Goal: Task Accomplishment & Management: Complete application form

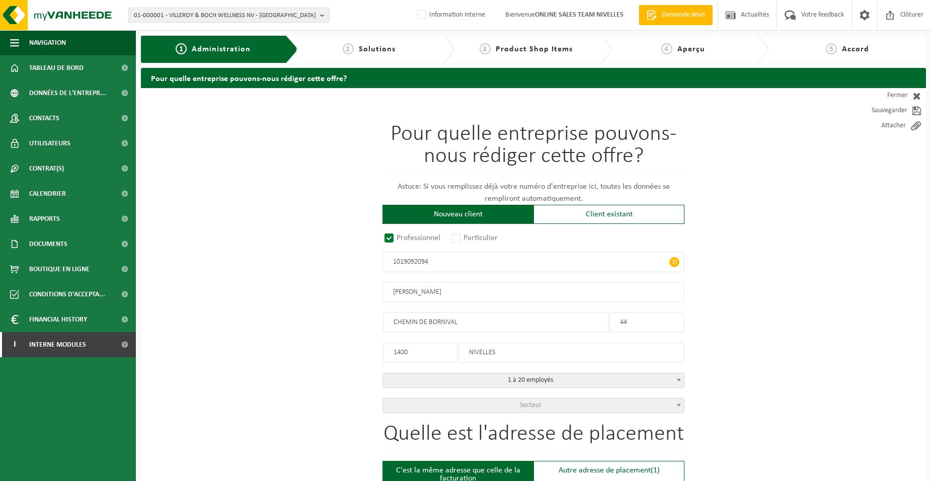
select select "D"
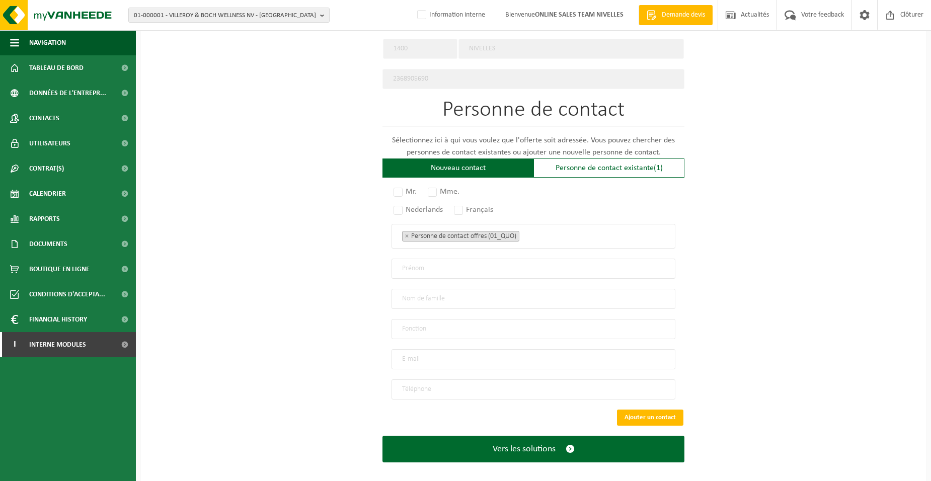
scroll to position [524, 0]
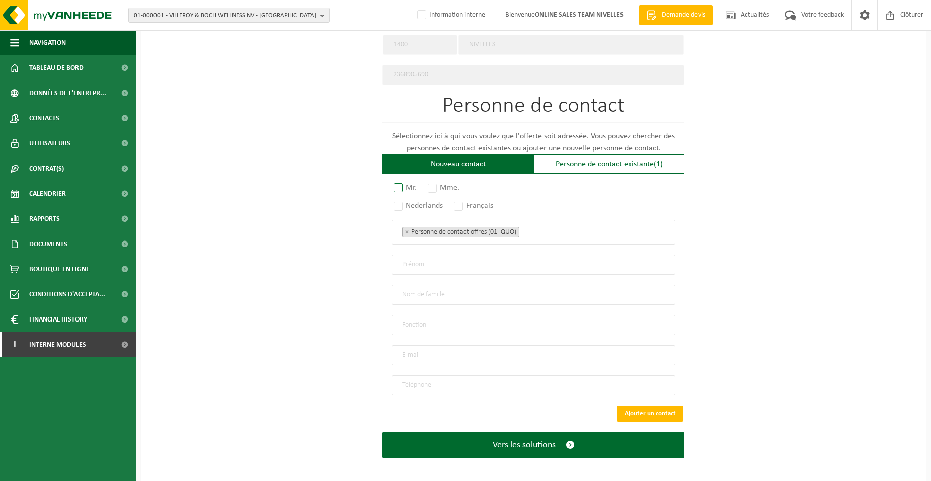
click at [402, 186] on label "Mr." at bounding box center [406, 188] width 28 height 14
radio input "true"
click at [462, 202] on label "Français" at bounding box center [474, 206] width 44 height 14
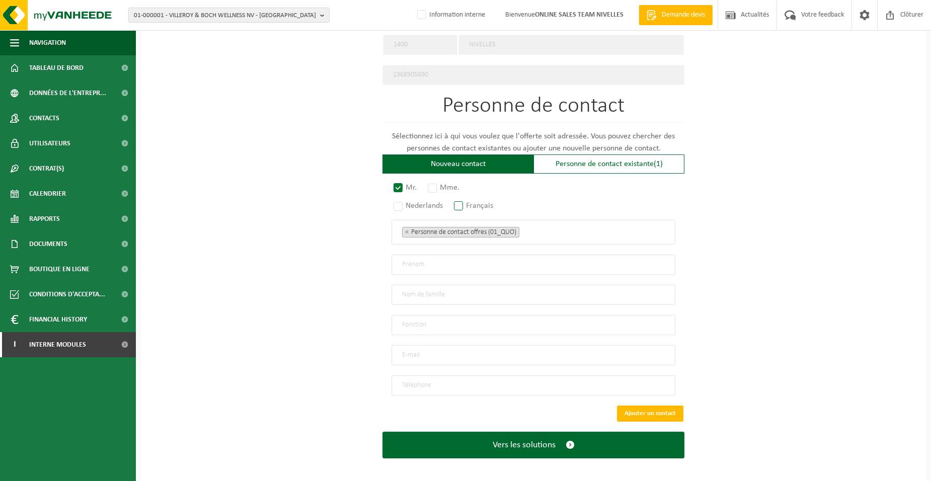
radio input "true"
click at [562, 229] on ul "× Personne de contact offres (01_QUO)" at bounding box center [533, 231] width 263 height 13
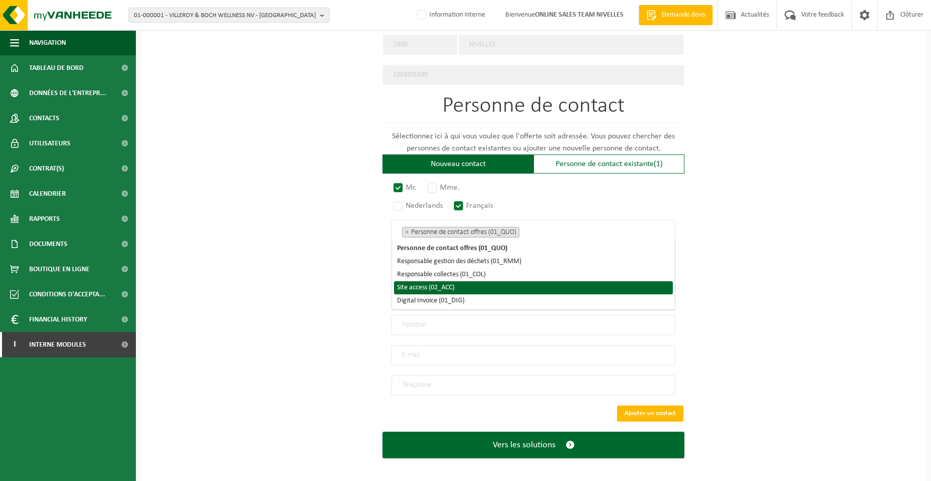
click at [508, 289] on li "Site access (02_ACC)" at bounding box center [533, 287] width 279 height 13
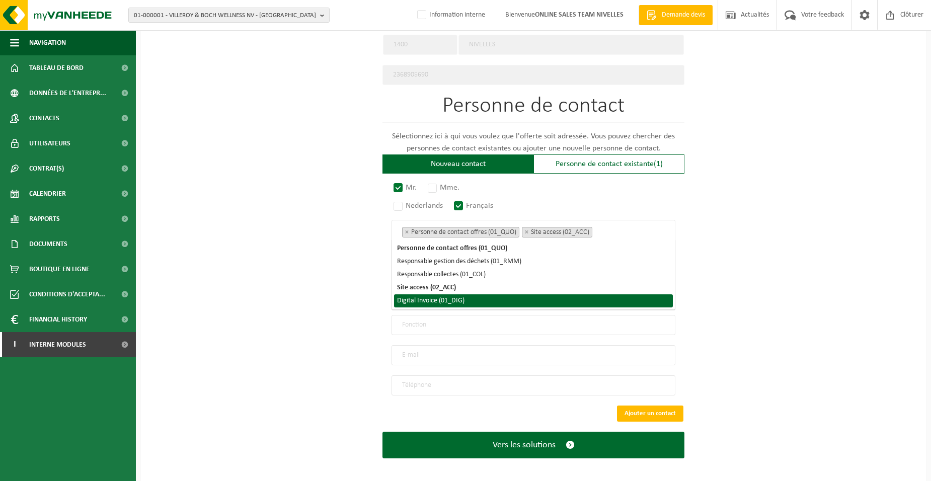
click at [506, 299] on li "Digital Invoice (01_DIG)" at bounding box center [533, 300] width 279 height 13
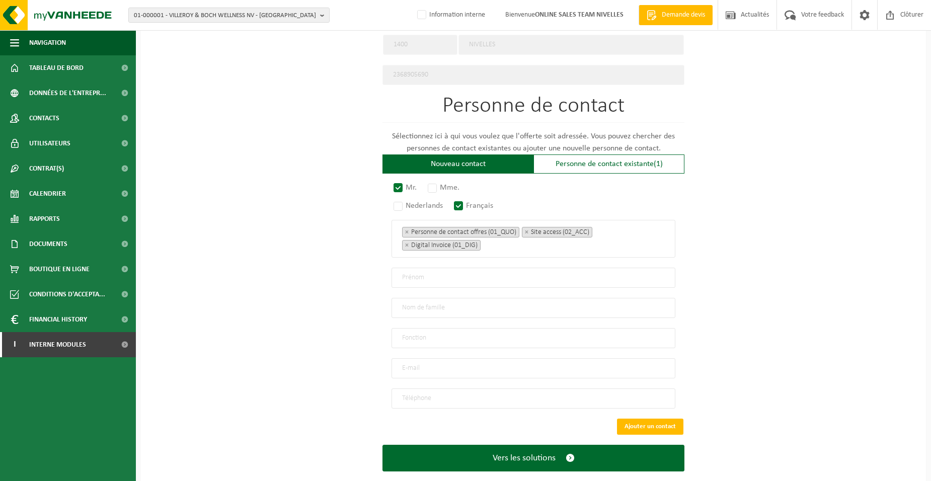
click at [319, 311] on div "Pour quelle entreprise pouvons-nous rédiger cette offre? Astuce: Si vous rempli…" at bounding box center [533, 30] width 785 height 932
click at [415, 275] on input "text" at bounding box center [534, 278] width 284 height 20
type input "p"
type input "AMORY"
click at [425, 305] on input "text" at bounding box center [534, 308] width 284 height 20
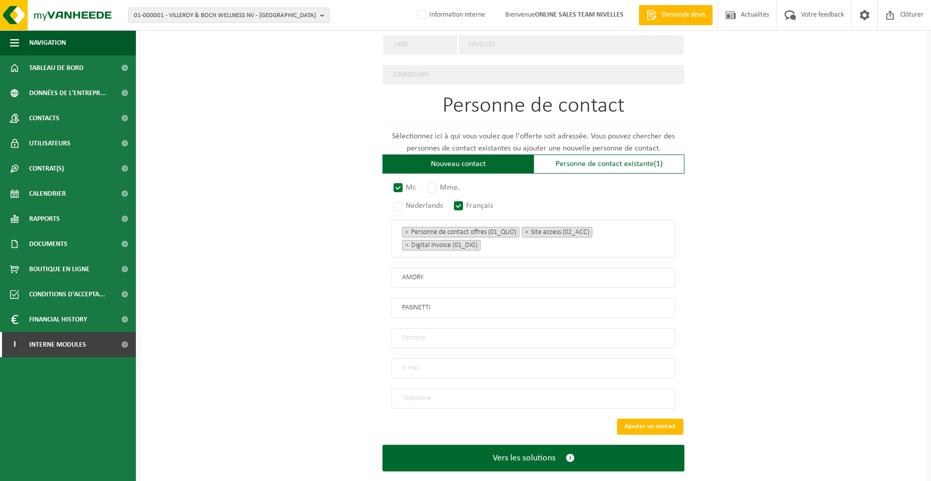
type input "PASINETTI"
click at [442, 333] on input "text" at bounding box center [534, 338] width 284 height 20
type input "Director"
click at [420, 358] on input "email" at bounding box center [534, 368] width 284 height 20
type input "AMORYPASINET@HOTMAIL.COM"
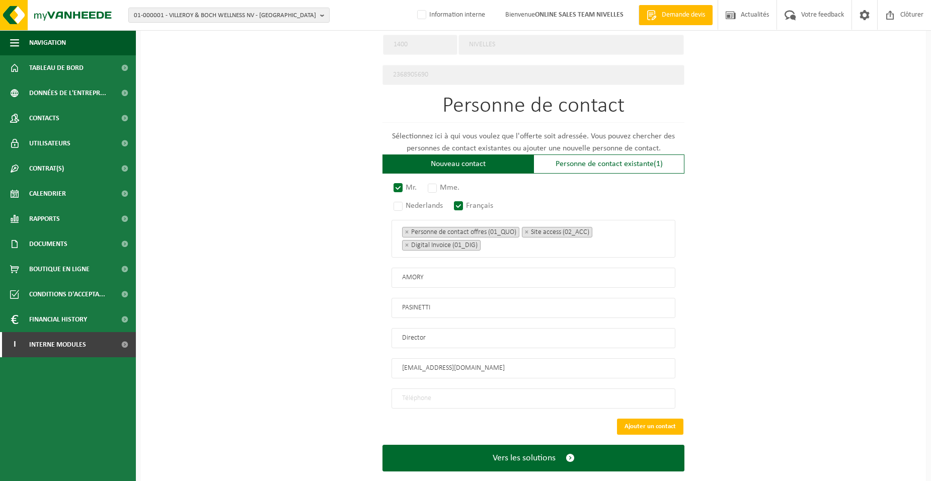
click at [422, 394] on input "tel" at bounding box center [534, 398] width 284 height 20
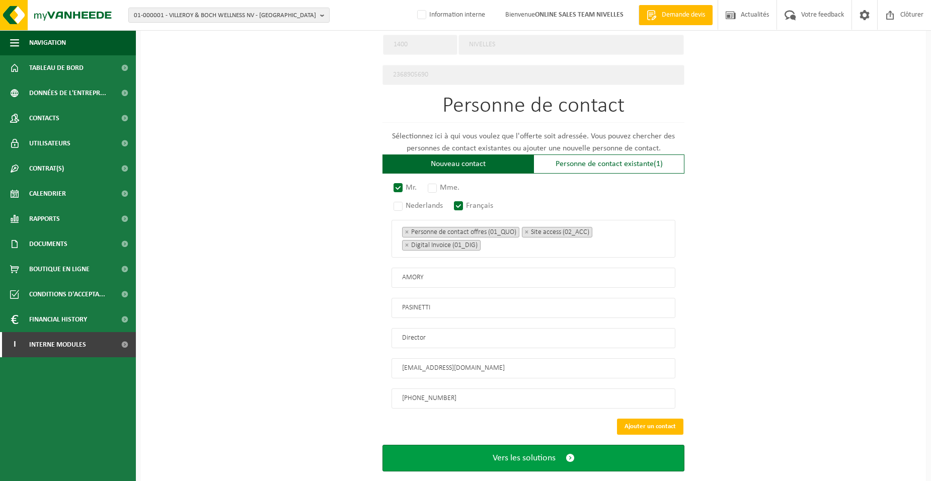
type input "+32 496 72 89 16"
click at [537, 453] on span "Vers les solutions" at bounding box center [524, 458] width 63 height 11
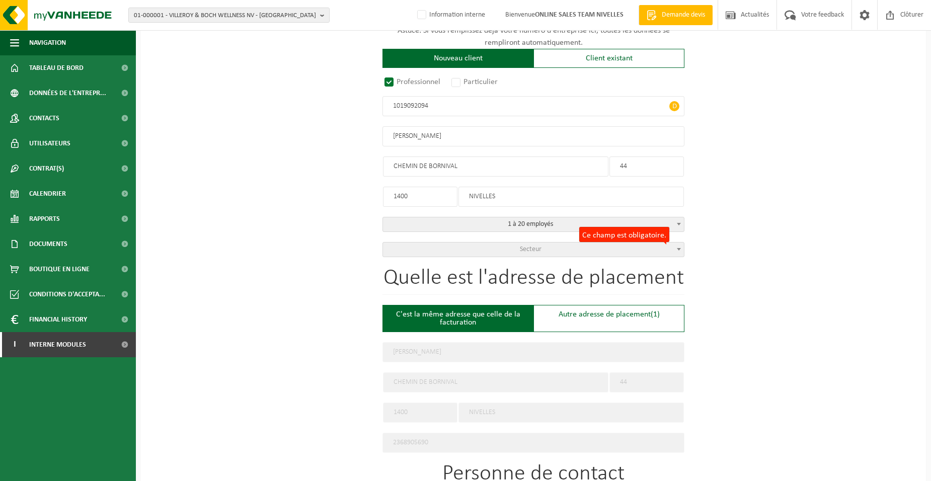
click at [498, 244] on span "Secteur" at bounding box center [533, 250] width 301 height 14
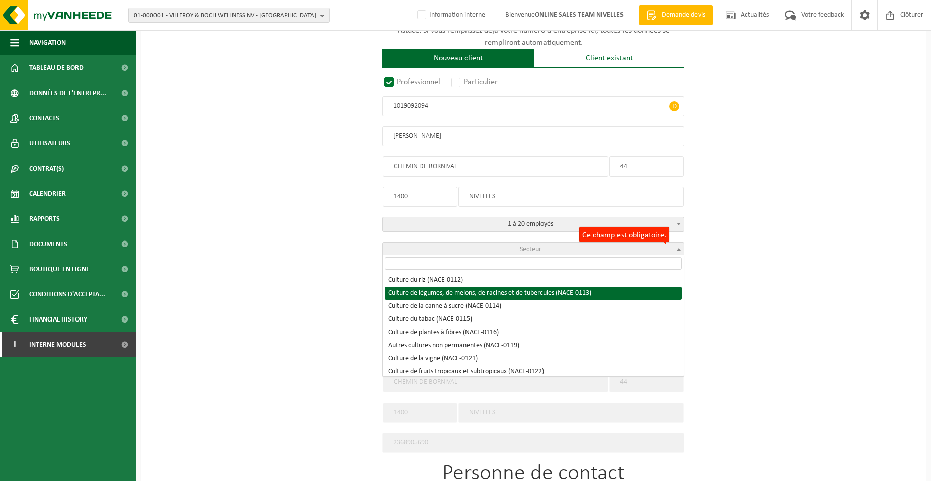
select select "NACE_0113"
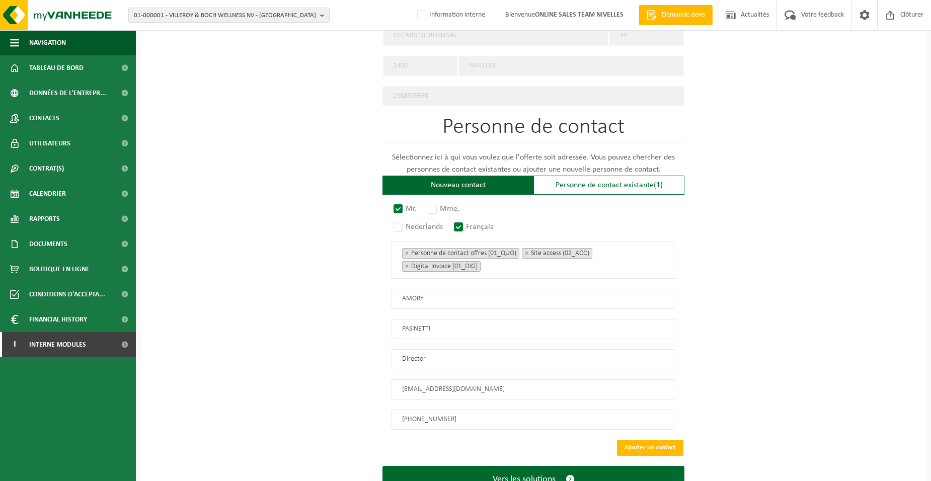
scroll to position [537, 0]
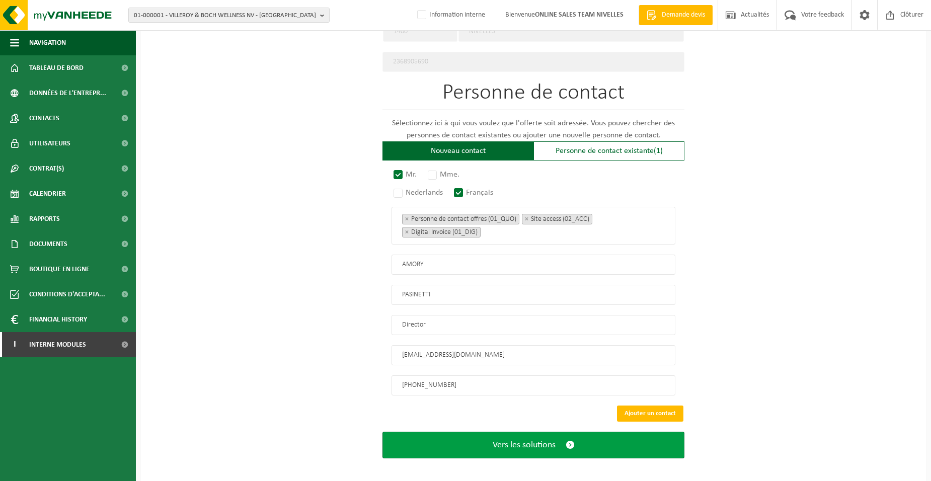
click at [426, 434] on button "Vers les solutions" at bounding box center [533, 445] width 302 height 27
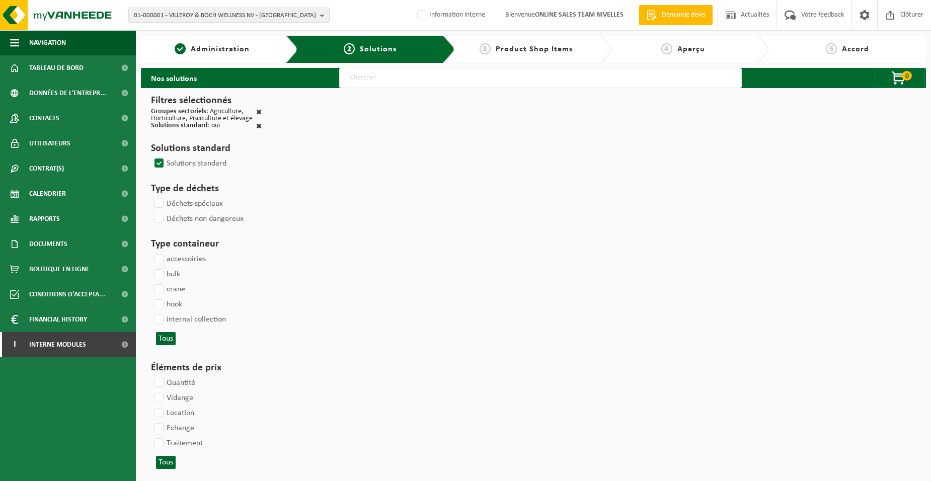
click at [367, 85] on input "text" at bounding box center [540, 78] width 403 height 20
type input "000052"
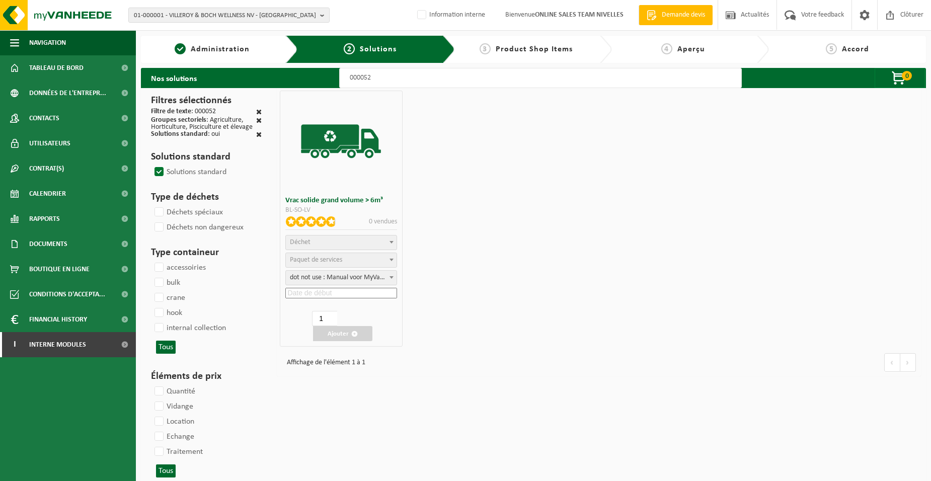
click at [330, 245] on span "Déchet" at bounding box center [341, 243] width 110 height 14
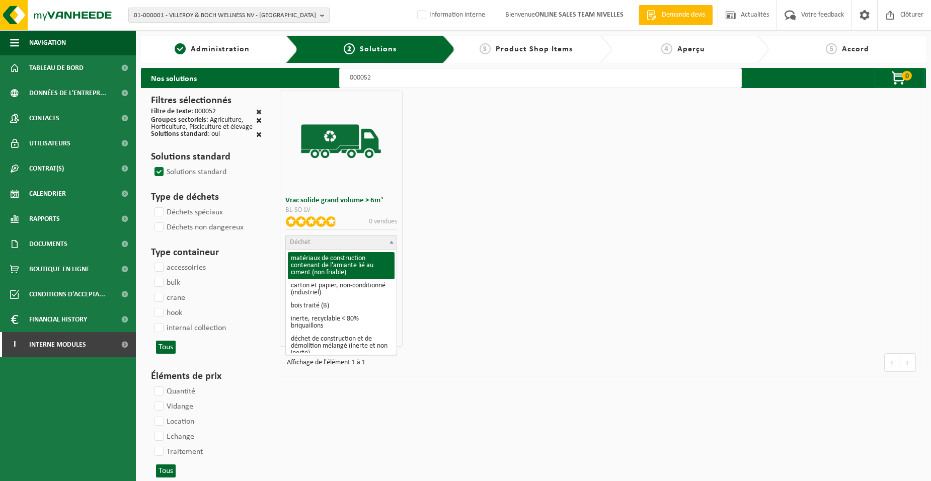
scroll to position [151, 0]
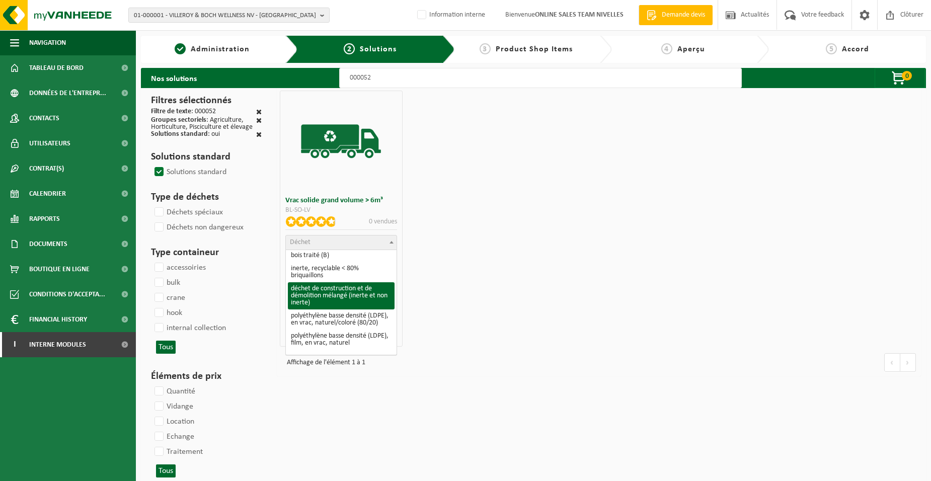
select select "31"
select select
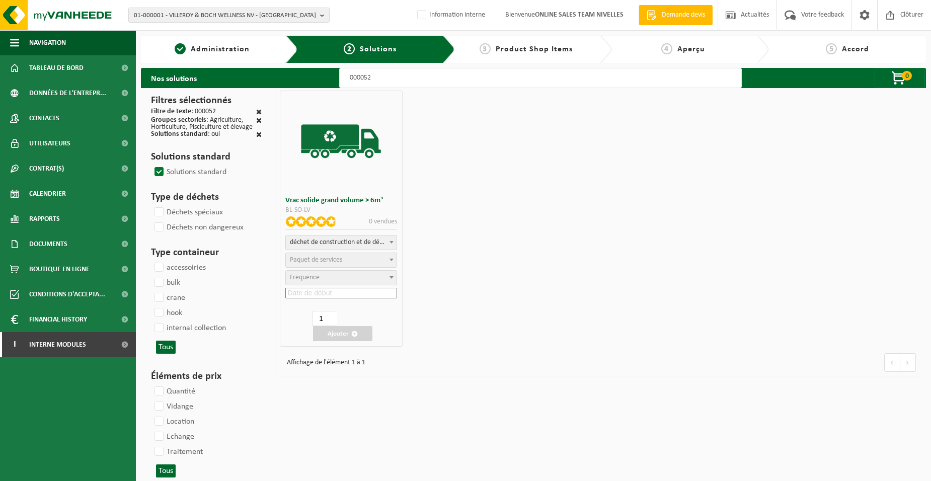
select select
select select "47"
select select "25"
click at [326, 294] on input at bounding box center [340, 293] width 111 height 11
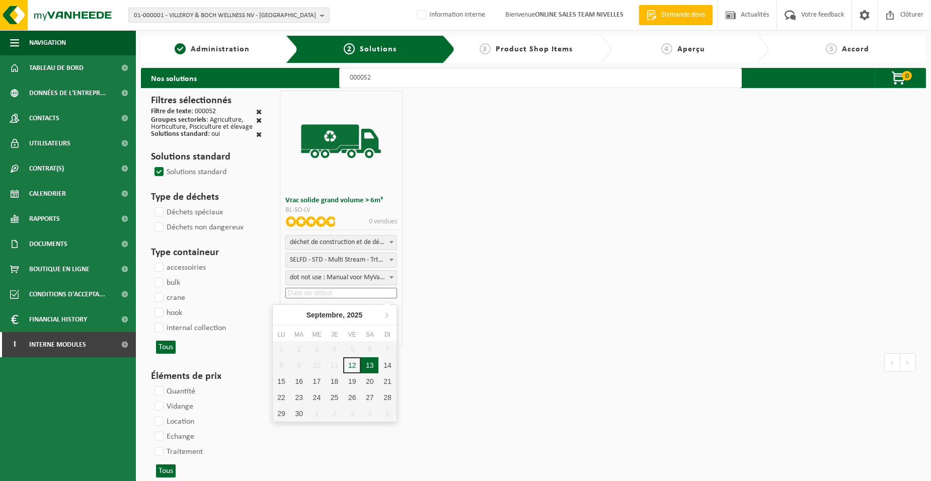
click at [367, 370] on div "13" at bounding box center [370, 365] width 18 height 16
type input "2025-09-13"
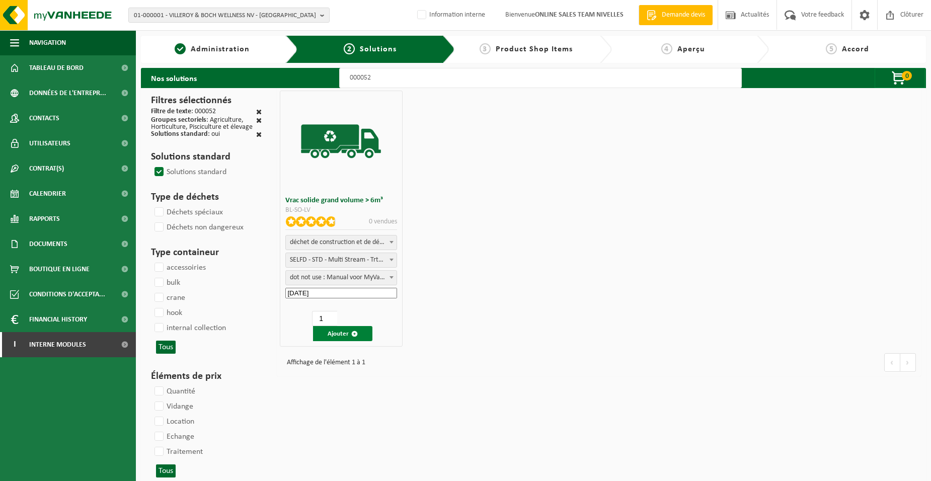
click at [341, 338] on button "Ajouter" at bounding box center [342, 333] width 59 height 15
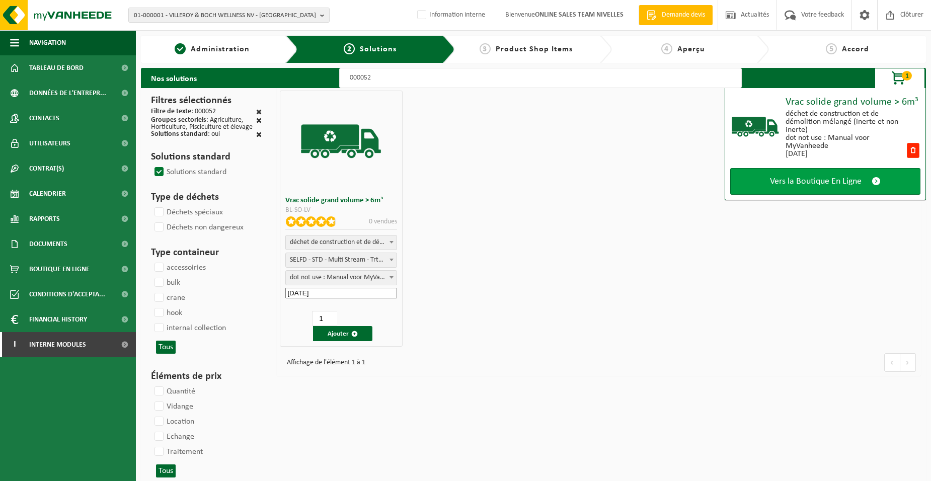
click at [766, 182] on link "Vers la Boutique En Ligne" at bounding box center [825, 181] width 190 height 27
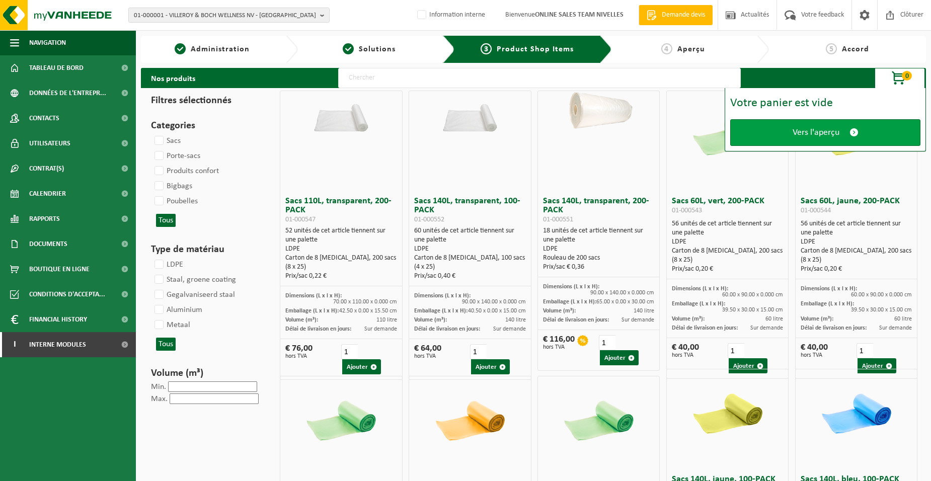
click at [767, 136] on link "Vers l'aperçu" at bounding box center [825, 132] width 190 height 27
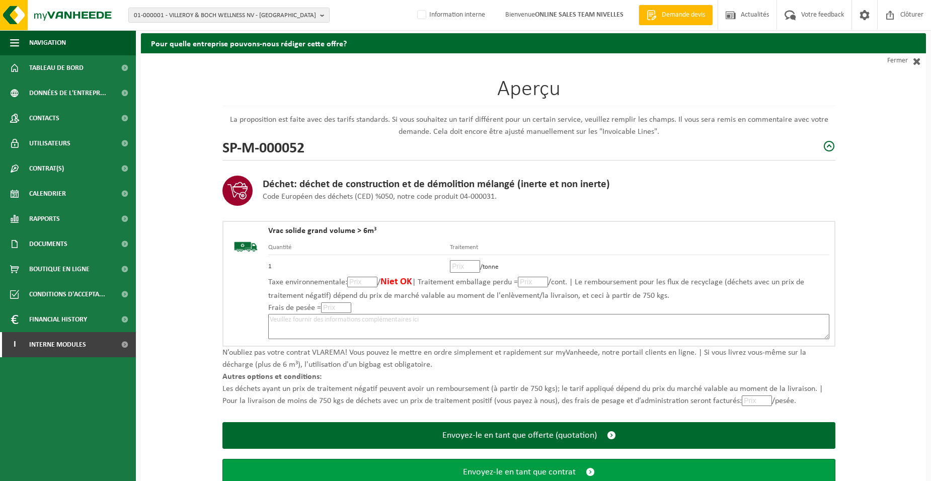
scroll to position [69, 0]
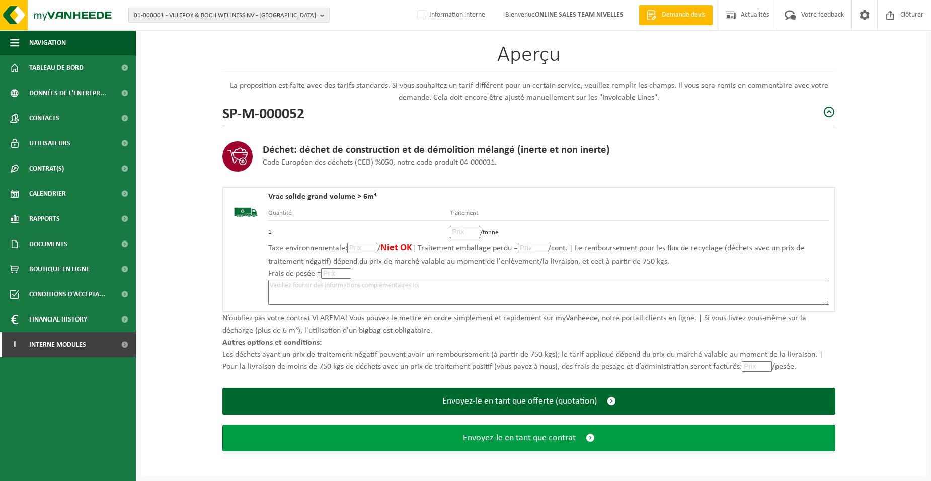
click at [442, 436] on button "Envoyez-le en tant que contrat" at bounding box center [528, 438] width 613 height 27
